Goal: Register for event/course

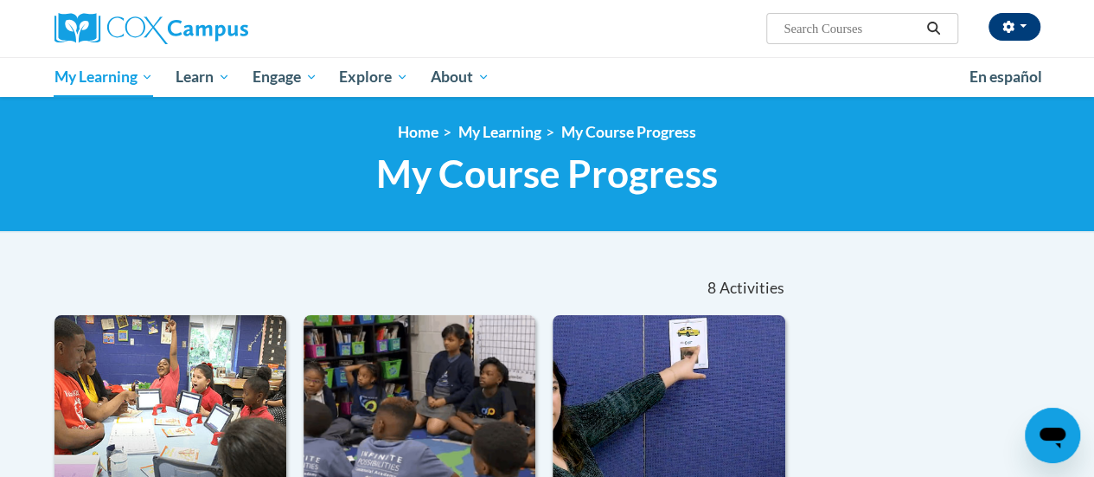
drag, startPoint x: 943, startPoint y: 32, endPoint x: 1012, endPoint y: 16, distance: 70.9
click at [1012, 16] on div "Krista Kazyak (America/Chicago UTC-05:00) My Profile Inbox My Transcripts Log O…" at bounding box center [716, 22] width 675 height 44
drag, startPoint x: 1012, startPoint y: 16, endPoint x: 623, endPoint y: 11, distance: 389.3
click at [623, 11] on div "Krista Kazyak (America/Chicago UTC-05:00) My Profile Inbox My Transcripts Log O…" at bounding box center [716, 22] width 675 height 44
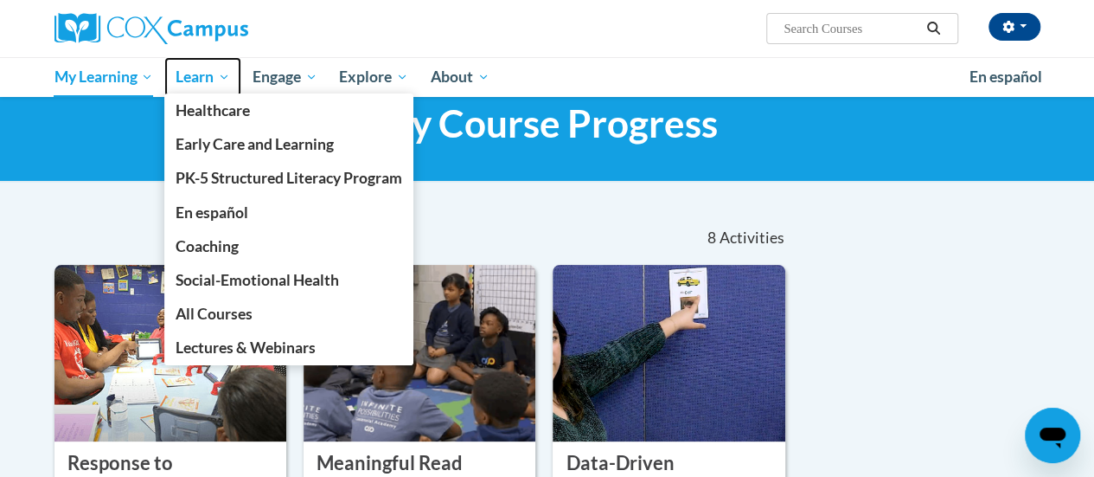
click at [200, 80] on span "Learn" at bounding box center [203, 77] width 54 height 21
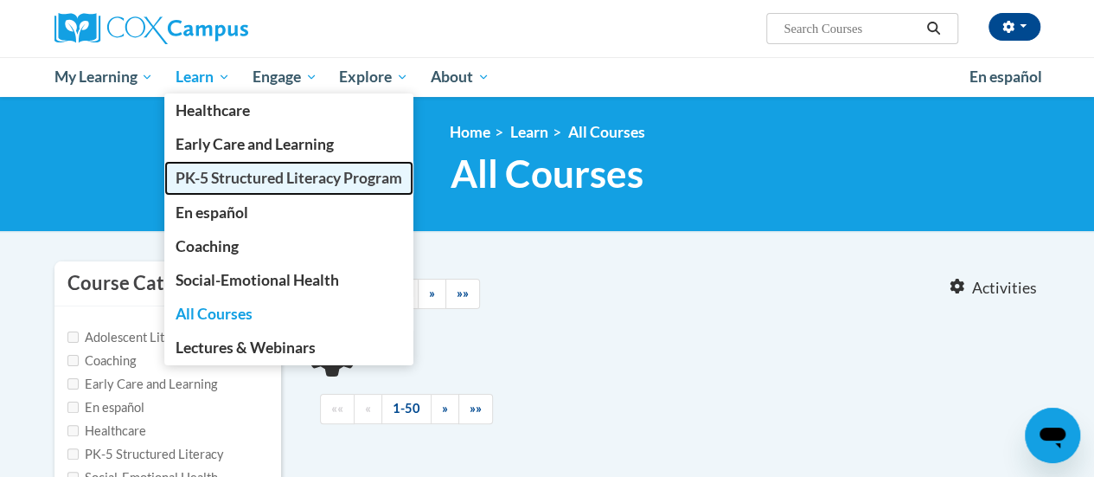
click at [230, 182] on span "PK-5 Structured Literacy Program" at bounding box center [289, 178] width 227 height 18
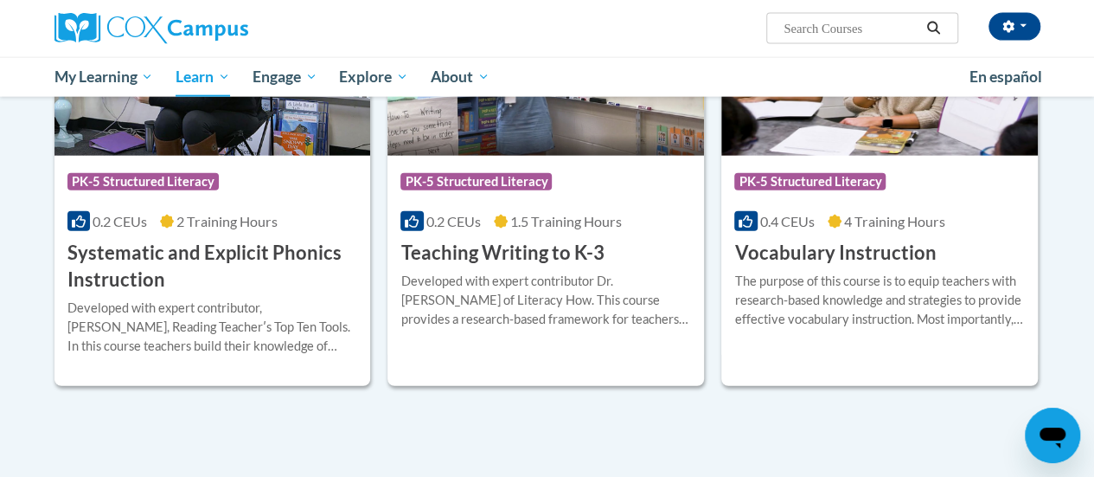
scroll to position [2006, 0]
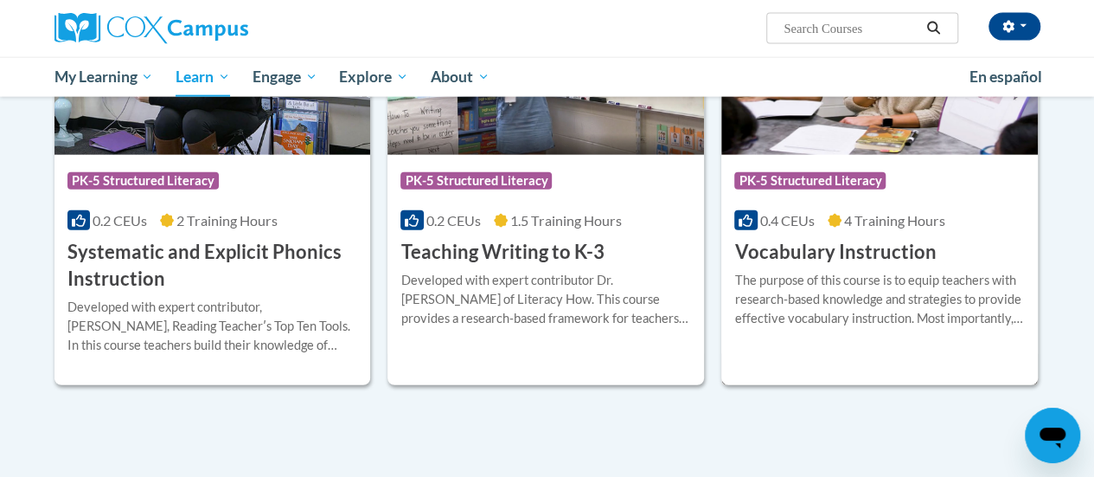
click at [821, 298] on div "The purpose of this course is to equip teachers with research-based knowledge a…" at bounding box center [879, 299] width 291 height 57
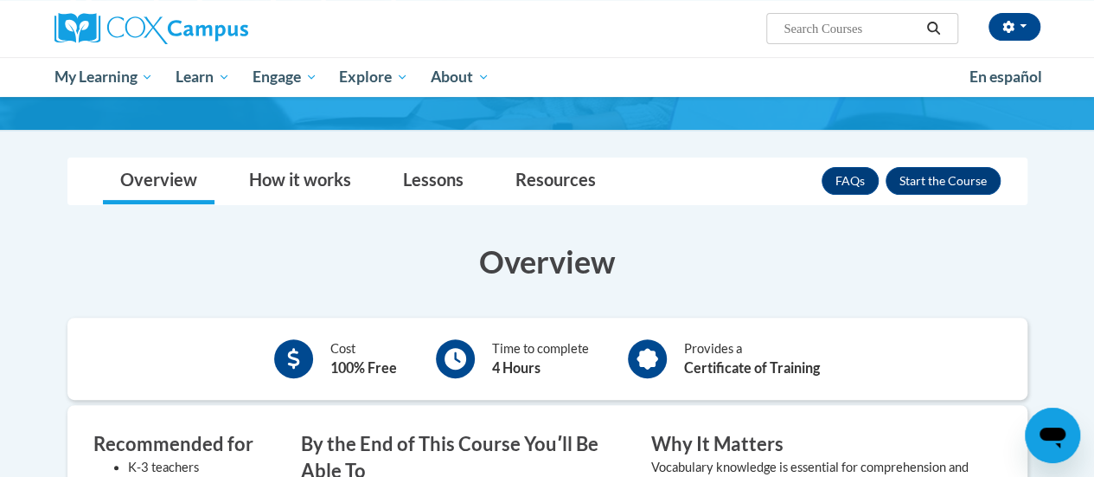
scroll to position [189, 0]
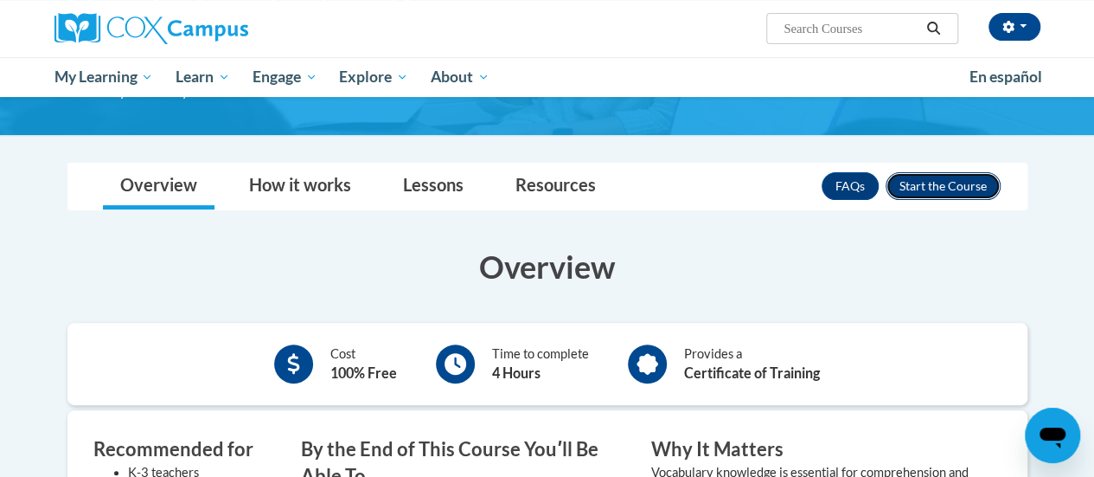
click at [949, 186] on button "Enroll" at bounding box center [943, 186] width 115 height 28
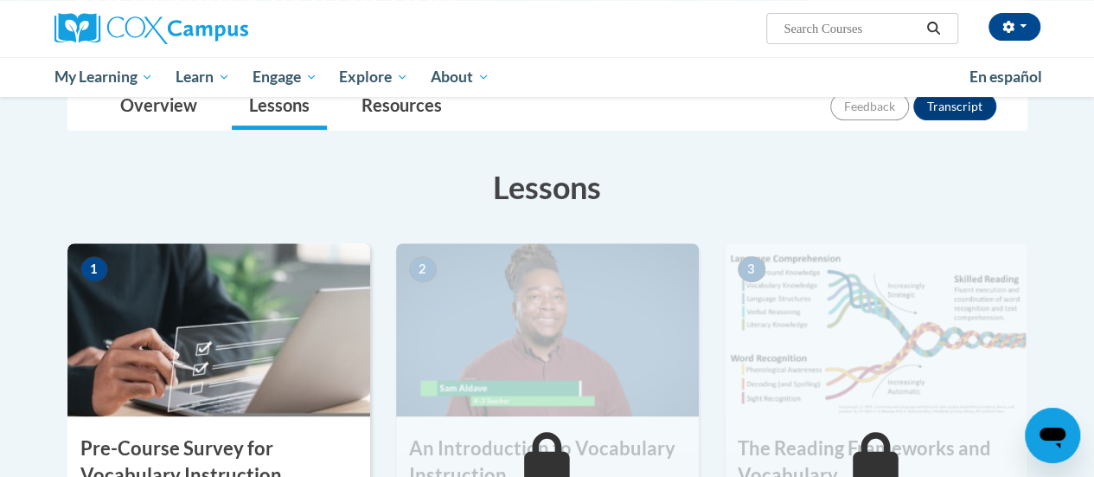
scroll to position [209, 0]
click at [227, 340] on img at bounding box center [218, 328] width 303 height 173
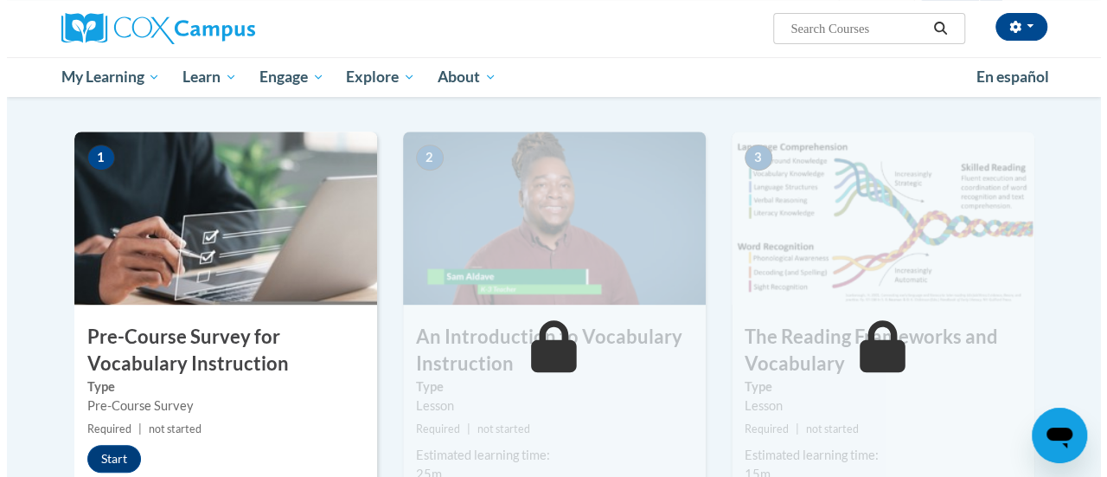
scroll to position [329, 0]
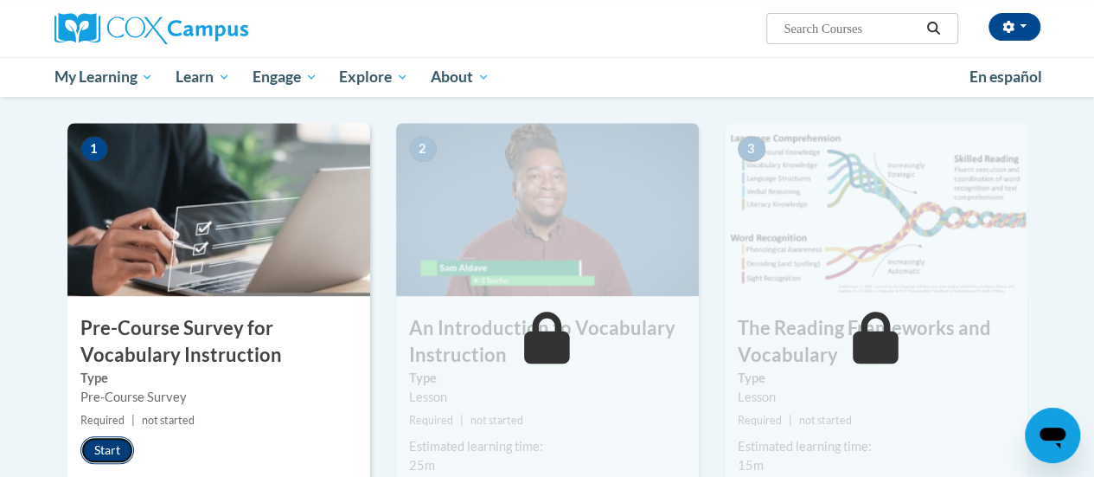
click at [113, 451] on button "Start" at bounding box center [107, 450] width 54 height 28
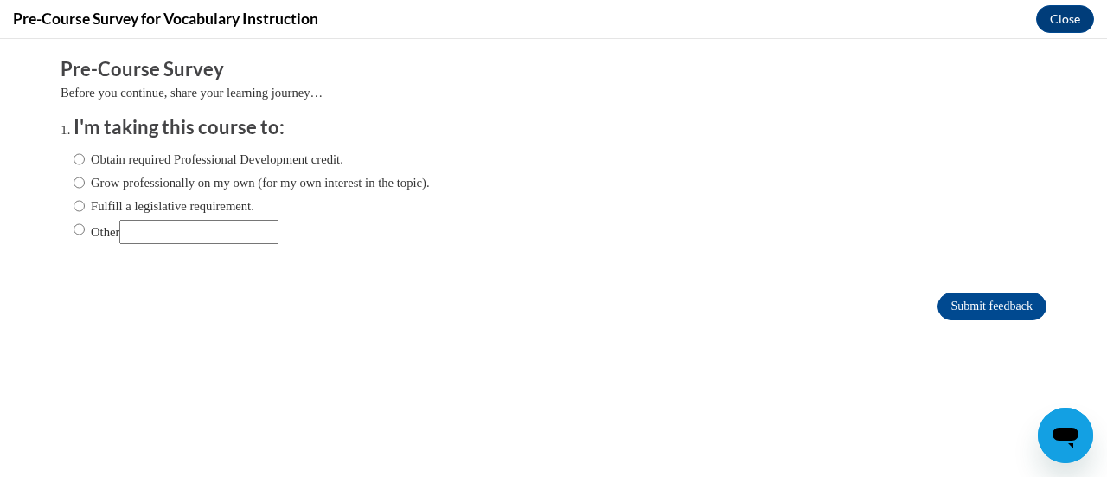
scroll to position [0, 0]
click at [74, 198] on input "Fulfill a legislative requirement." at bounding box center [79, 205] width 11 height 19
radio input "true"
click at [1009, 309] on input "Submit feedback" at bounding box center [992, 306] width 109 height 28
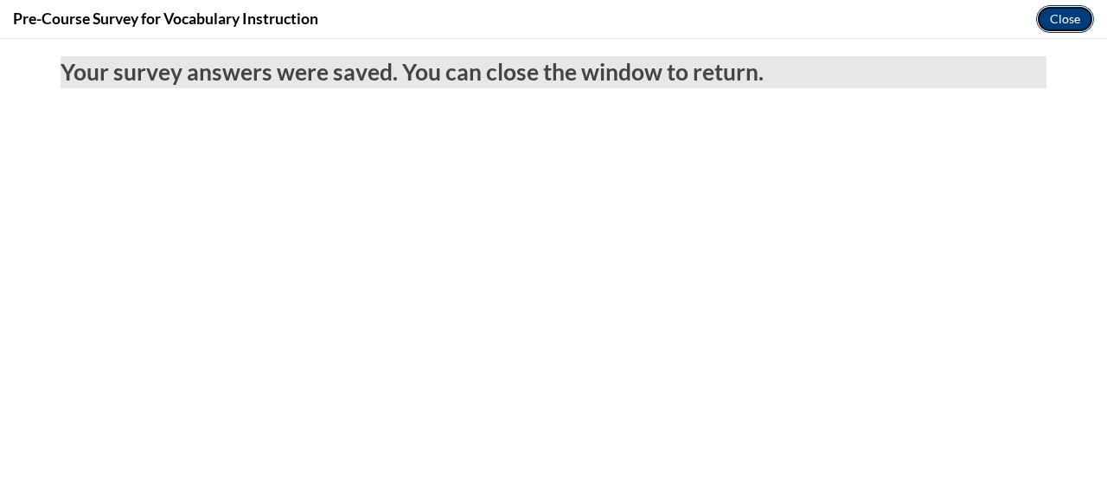
click at [1067, 24] on button "Close" at bounding box center [1065, 19] width 58 height 28
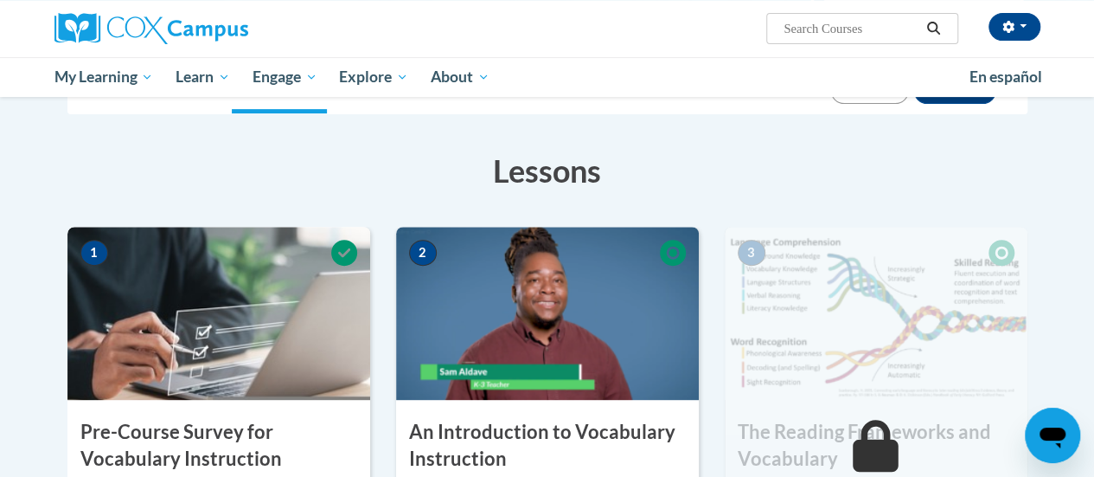
scroll to position [267, 0]
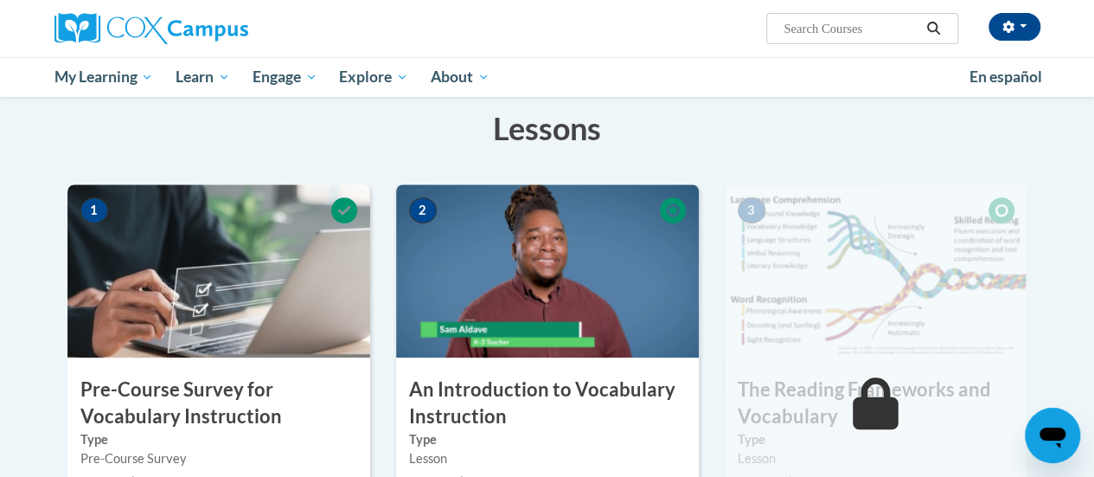
click at [564, 319] on img at bounding box center [547, 270] width 303 height 173
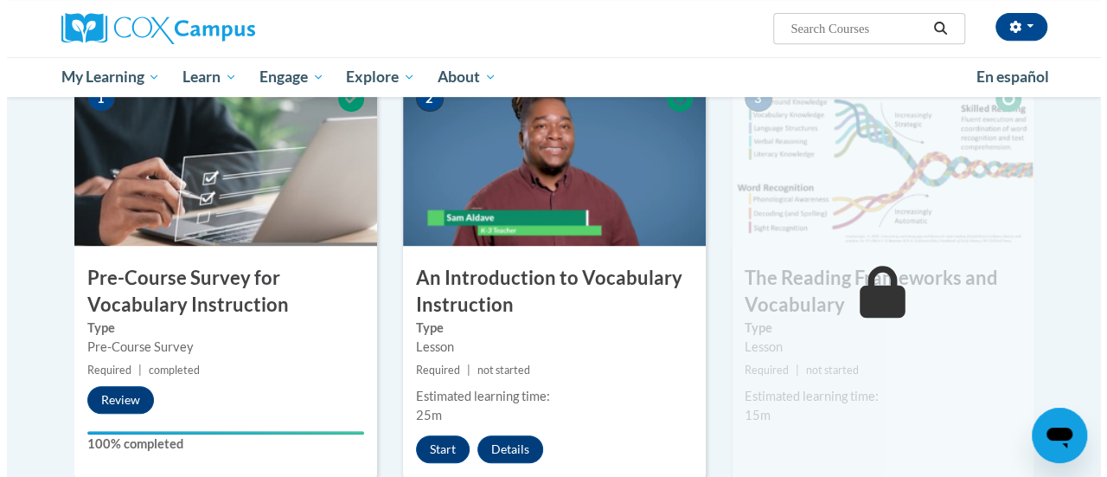
scroll to position [381, 0]
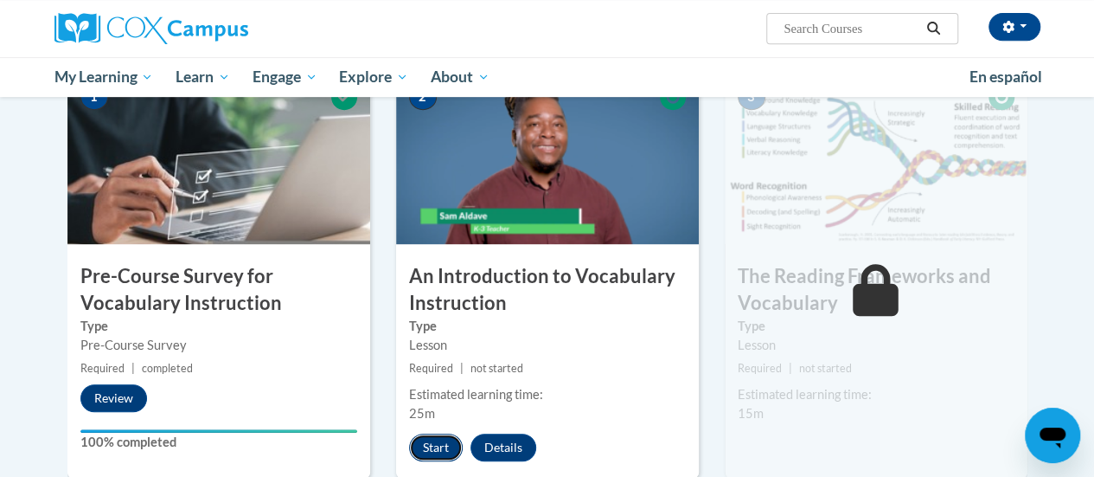
click at [436, 445] on button "Start" at bounding box center [436, 447] width 54 height 28
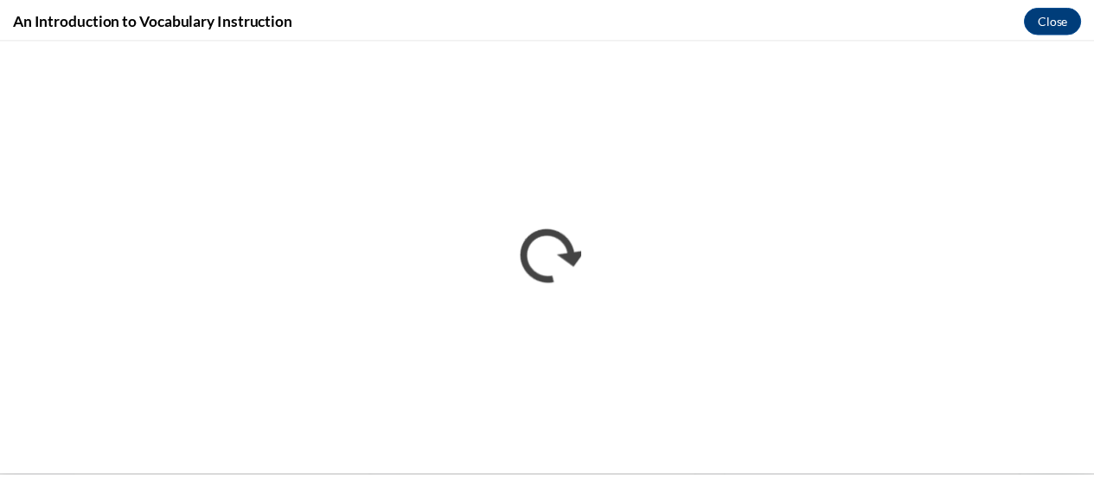
scroll to position [0, 0]
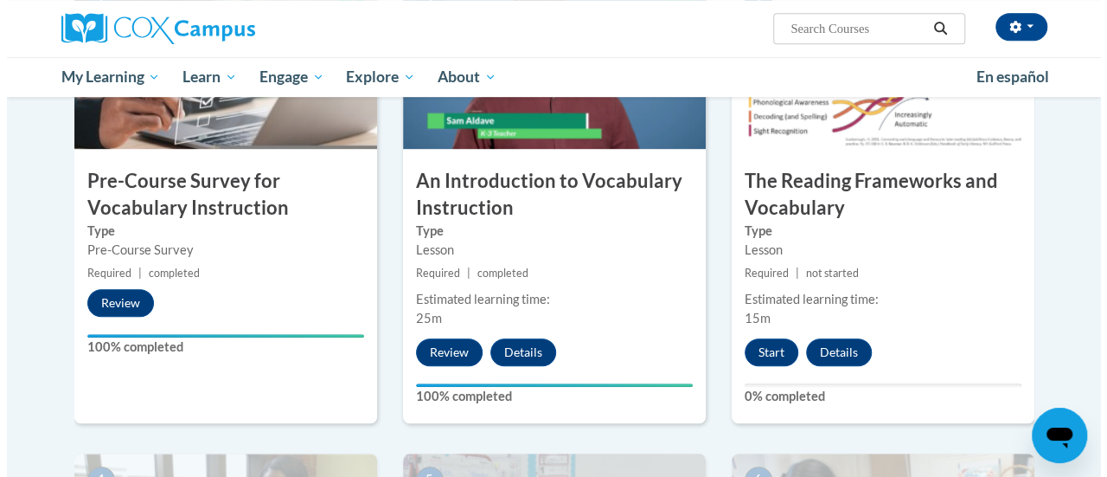
scroll to position [477, 0]
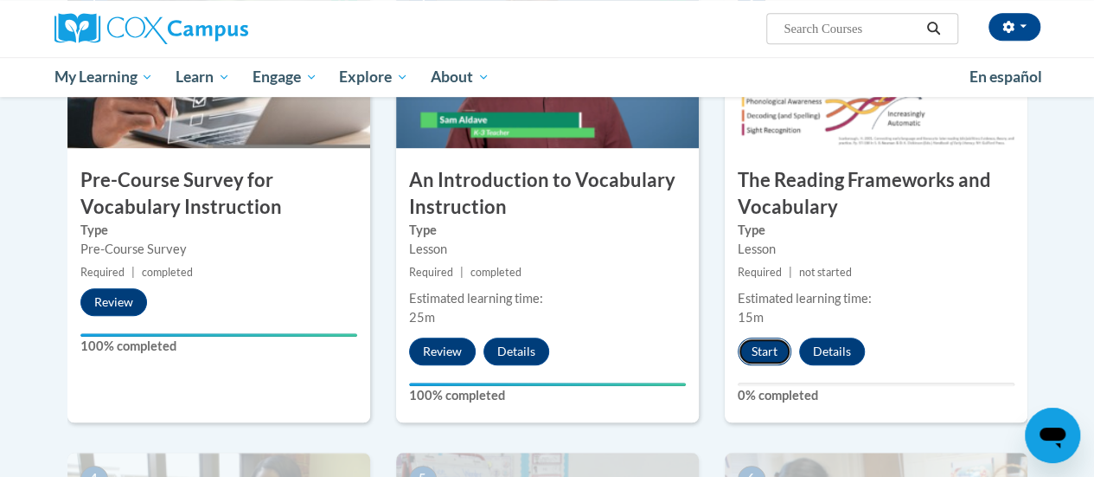
click at [763, 351] on button "Start" at bounding box center [765, 351] width 54 height 28
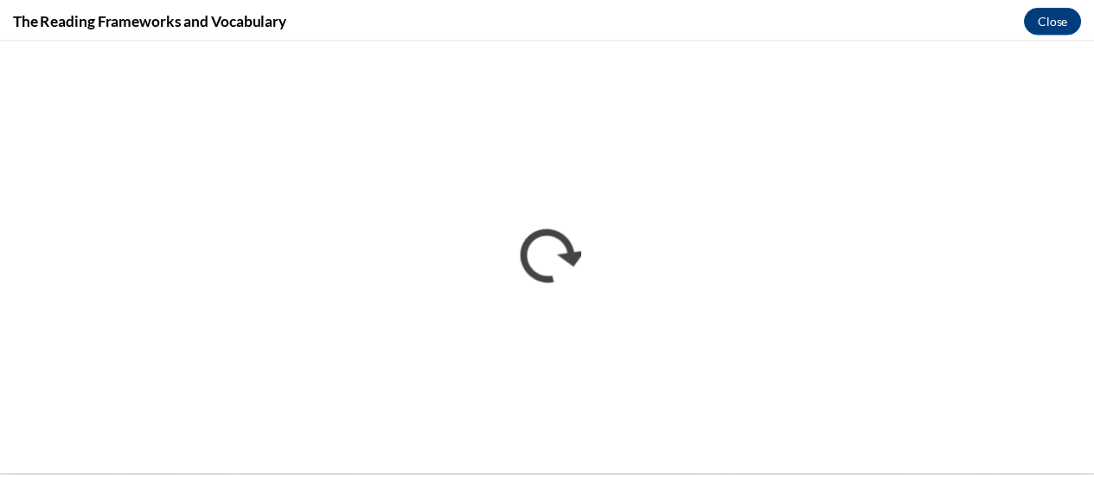
scroll to position [0, 0]
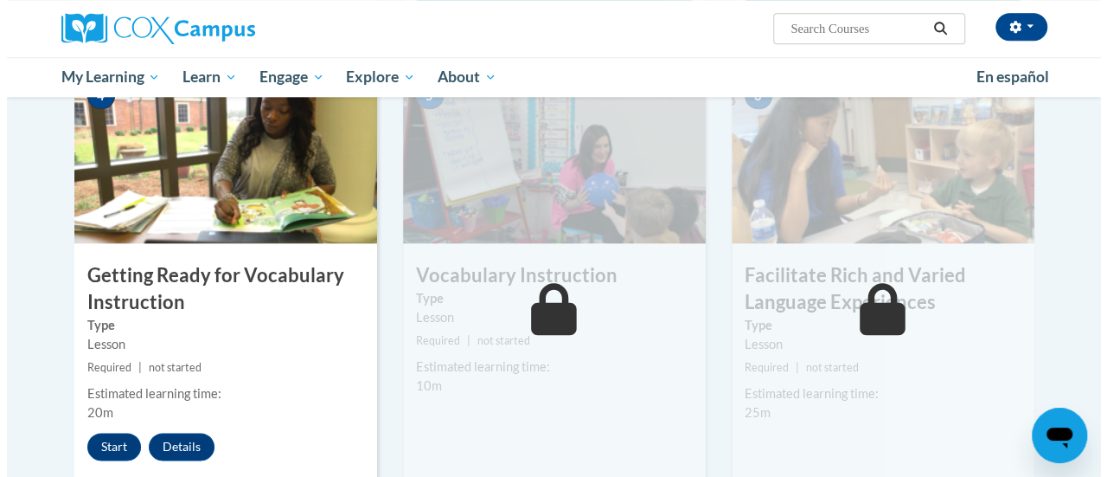
scroll to position [862, 0]
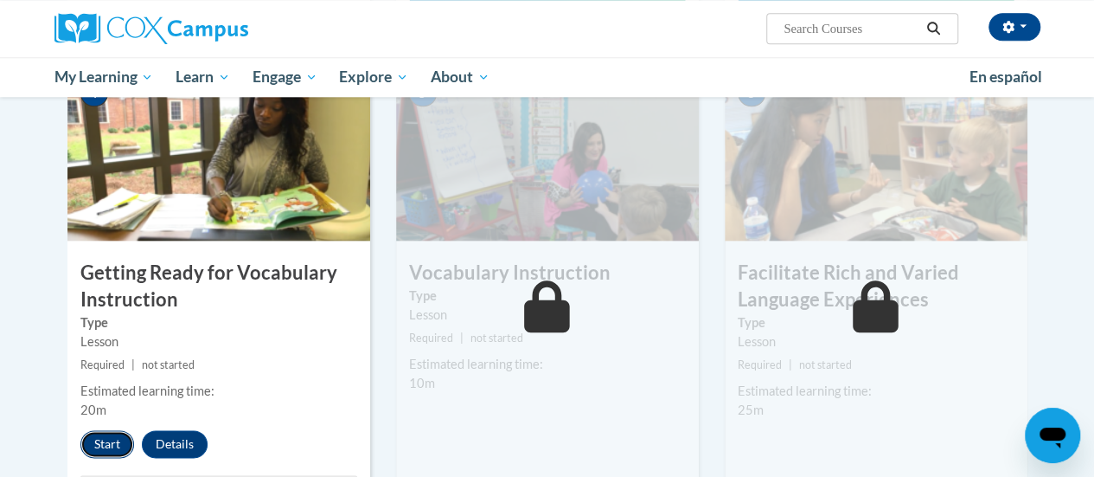
click at [102, 430] on button "Start" at bounding box center [107, 444] width 54 height 28
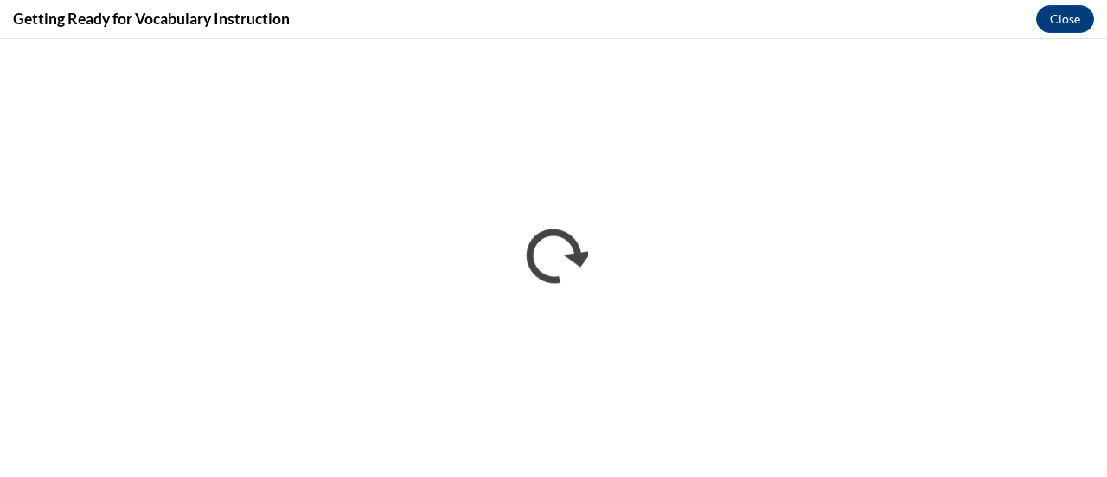
scroll to position [0, 0]
